Goal: Task Accomplishment & Management: Manage account settings

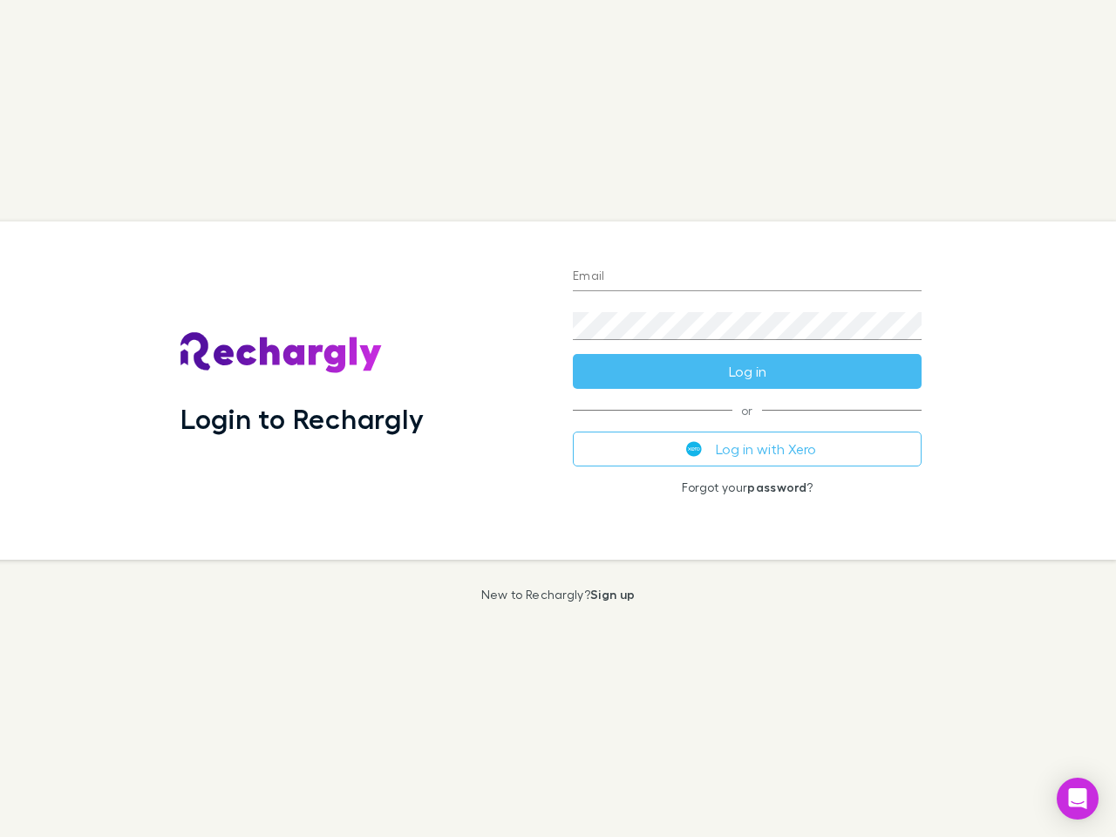
click at [558, 418] on div "Login to Rechargly" at bounding box center [363, 390] width 392 height 338
click at [747, 277] on input "Email" at bounding box center [747, 277] width 349 height 28
click at [747, 371] on button "Log in" at bounding box center [747, 371] width 349 height 35
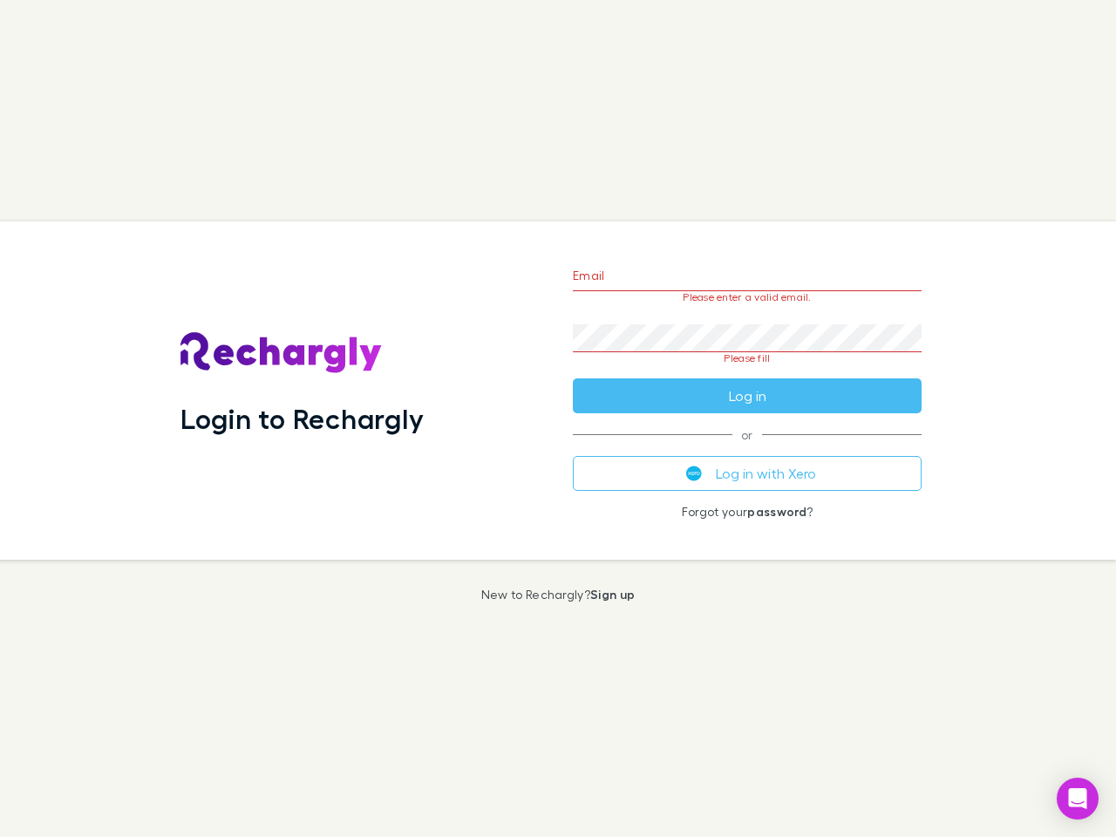
click at [747, 449] on div "Email Please enter a valid email. Password Please fill Log in or Log in with Xe…" at bounding box center [747, 390] width 377 height 338
click at [1078, 799] on icon "Open Intercom Messenger" at bounding box center [1078, 798] width 18 height 21
